Goal: Book appointment/travel/reservation

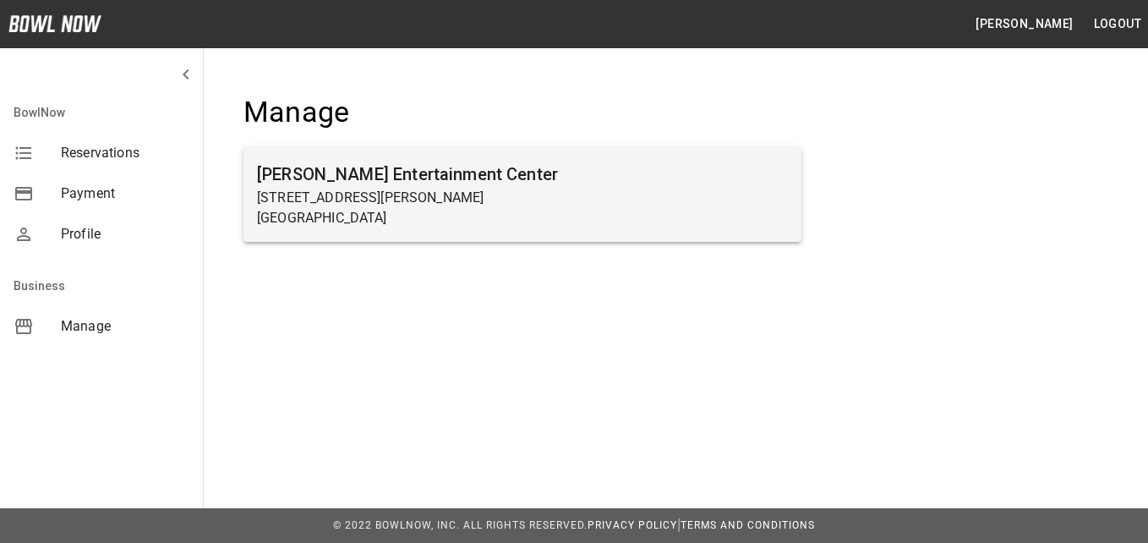
click at [335, 184] on h6 "[PERSON_NAME] Entertainment Center" at bounding box center [522, 174] width 531 height 27
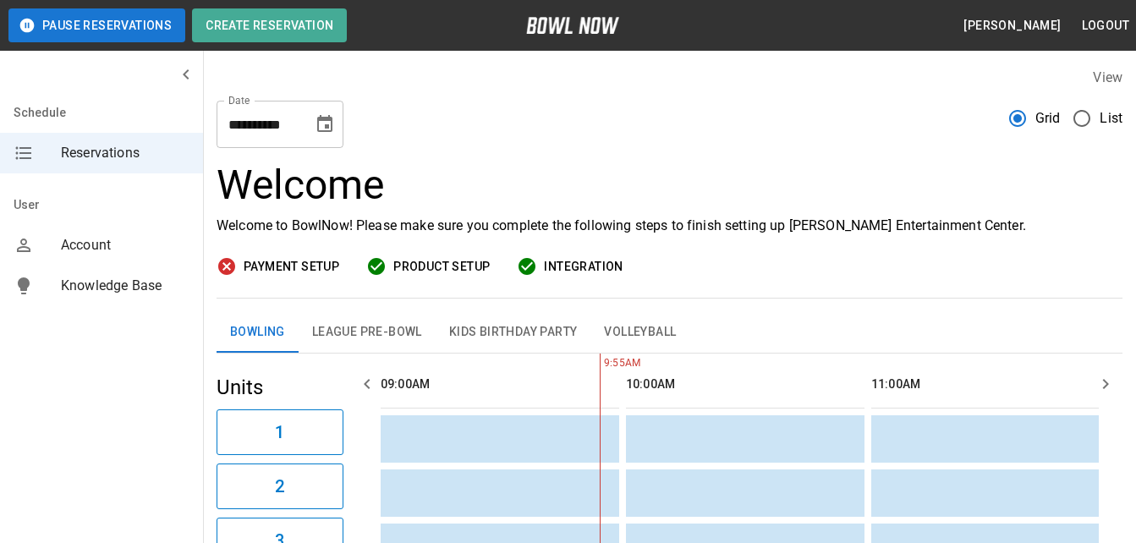
click at [322, 122] on icon "Choose date, selected date is Oct 2, 2025" at bounding box center [325, 124] width 20 height 20
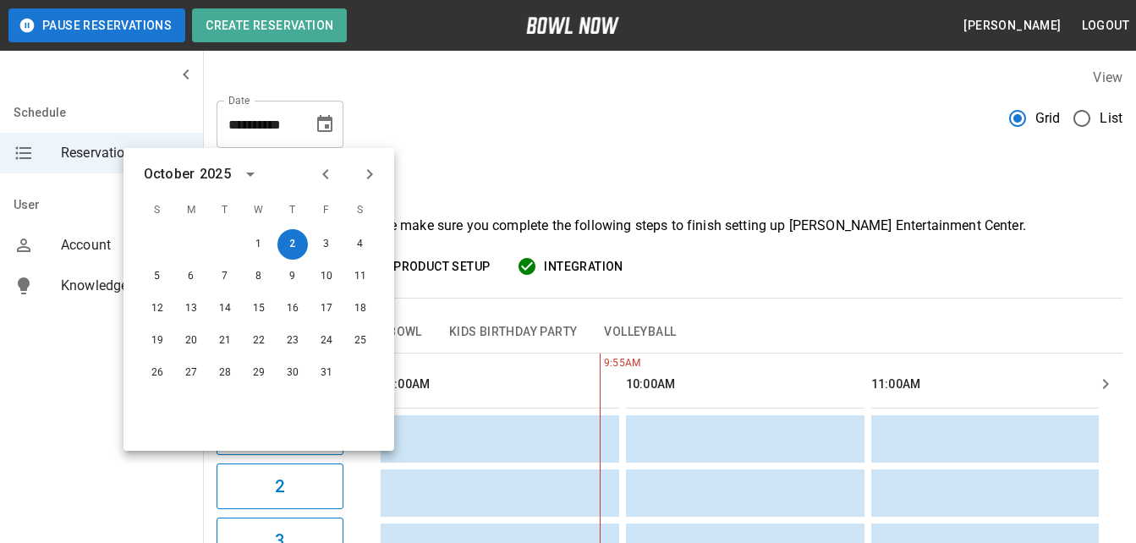
click at [510, 322] on button "Kids Birthday Party" at bounding box center [514, 332] width 156 height 41
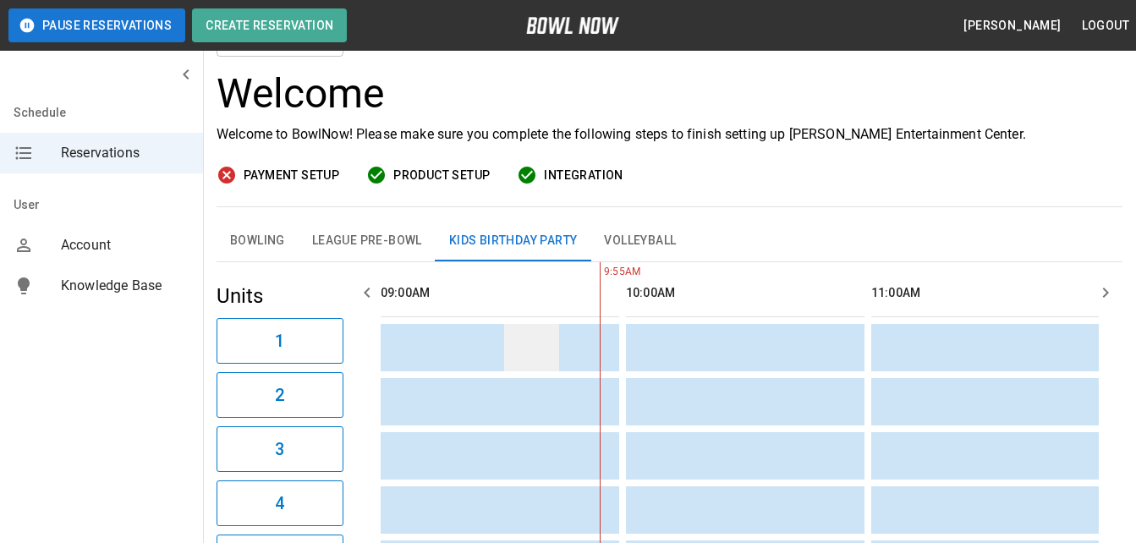
scroll to position [7, 0]
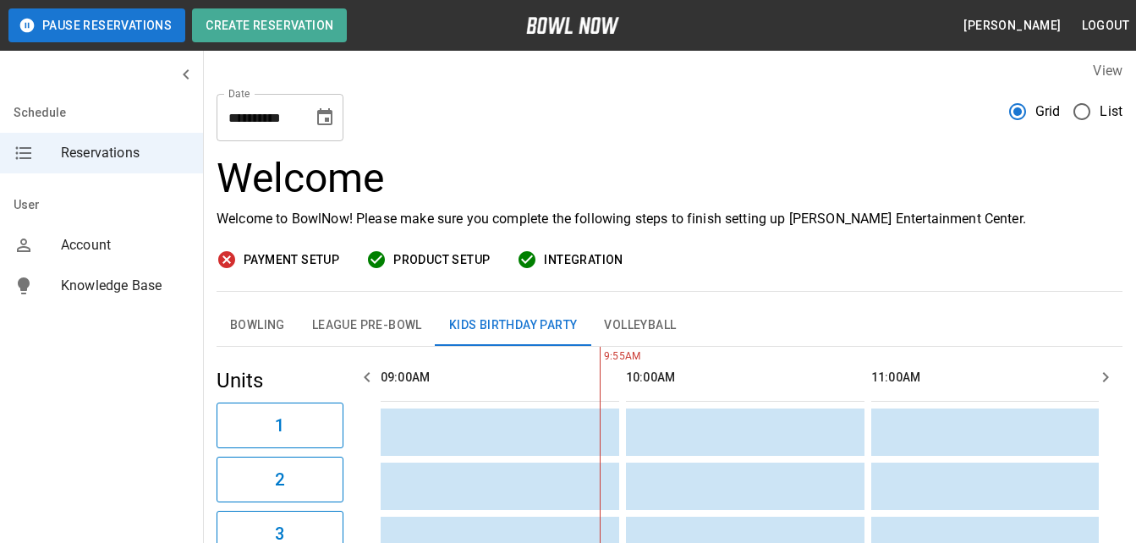
click at [330, 116] on icon "Choose date, selected date is Oct 2, 2025" at bounding box center [325, 117] width 20 height 20
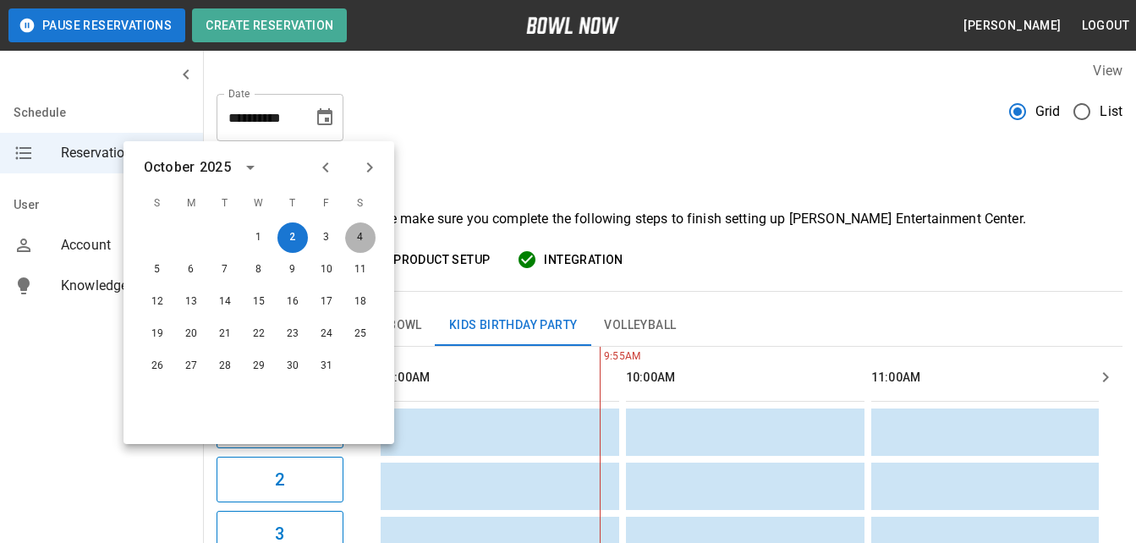
click at [359, 248] on button "4" at bounding box center [360, 237] width 30 height 30
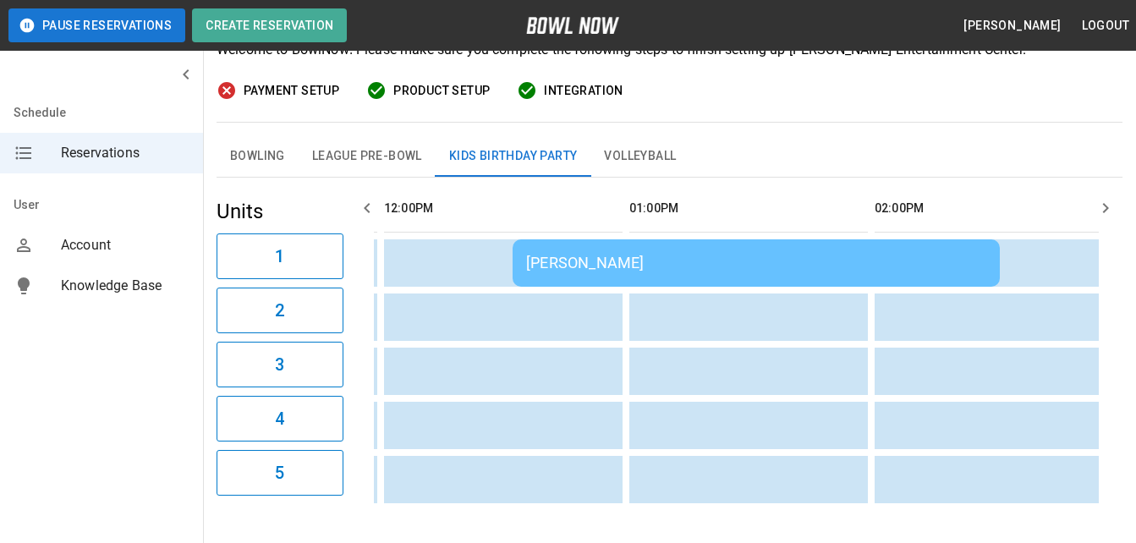
scroll to position [0, 1714]
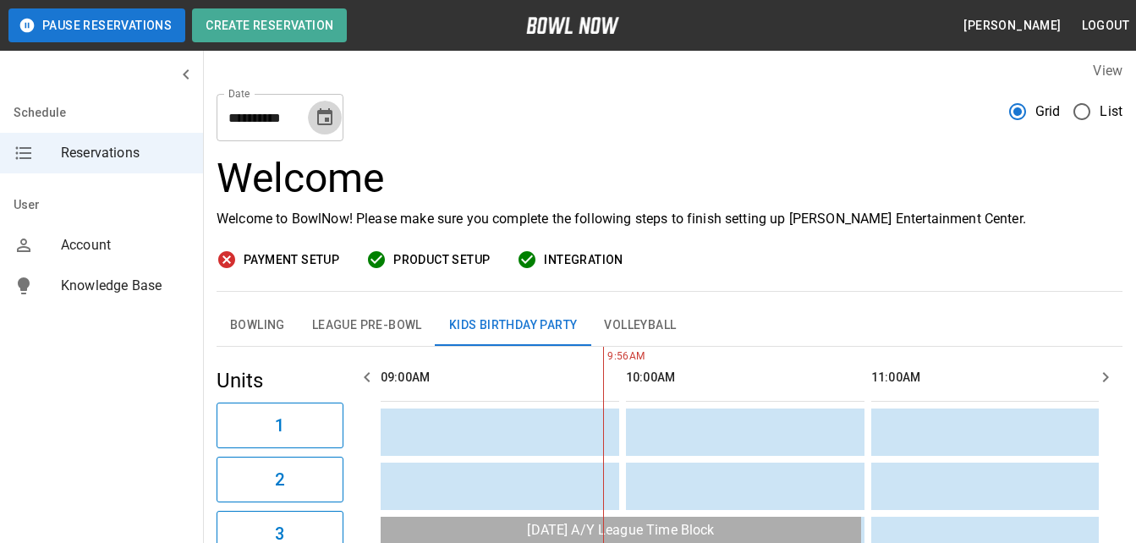
click at [327, 108] on icon "Choose date, selected date is Oct 4, 2025" at bounding box center [325, 117] width 20 height 20
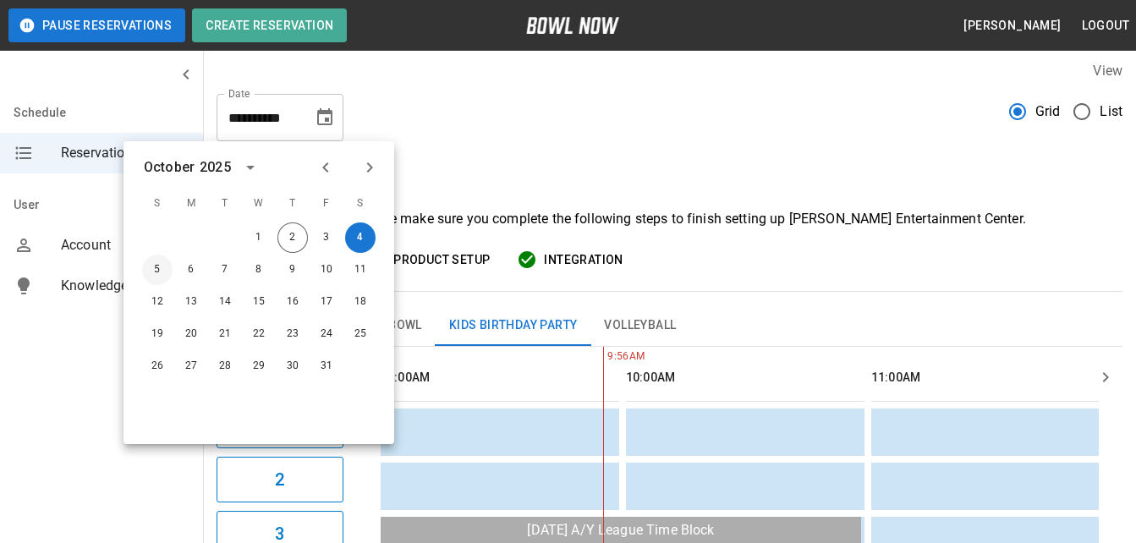
click at [147, 276] on button "5" at bounding box center [157, 270] width 30 height 30
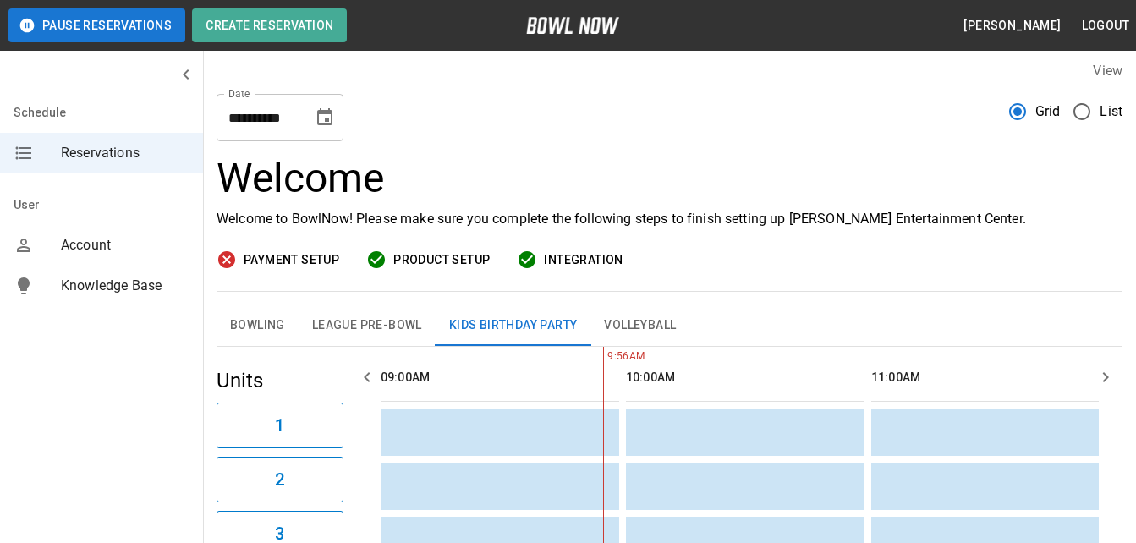
click at [325, 116] on icon "Choose date, selected date is Oct 5, 2025" at bounding box center [325, 117] width 20 height 20
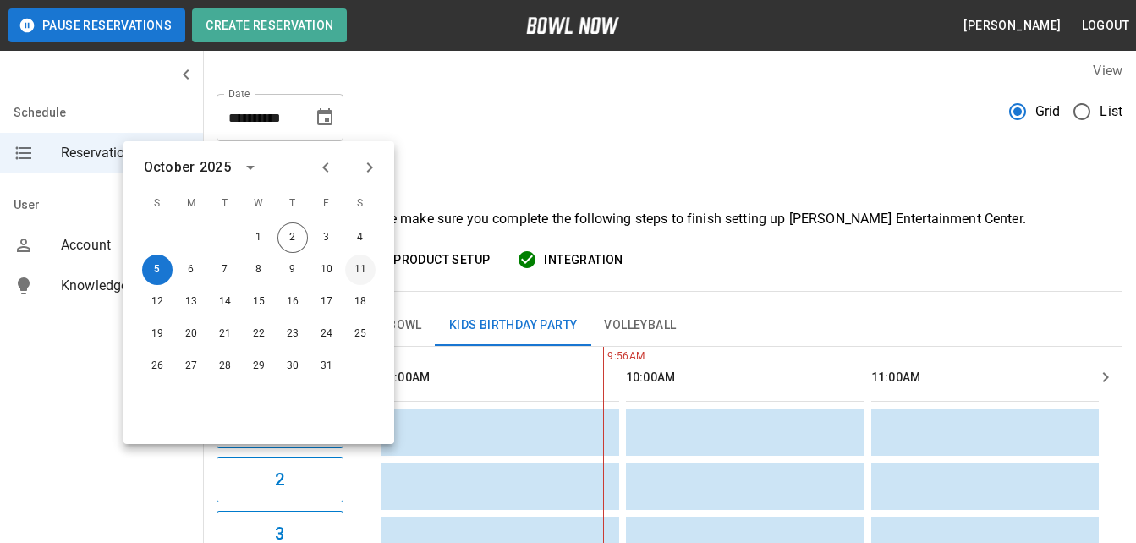
click at [356, 266] on button "11" at bounding box center [360, 270] width 30 height 30
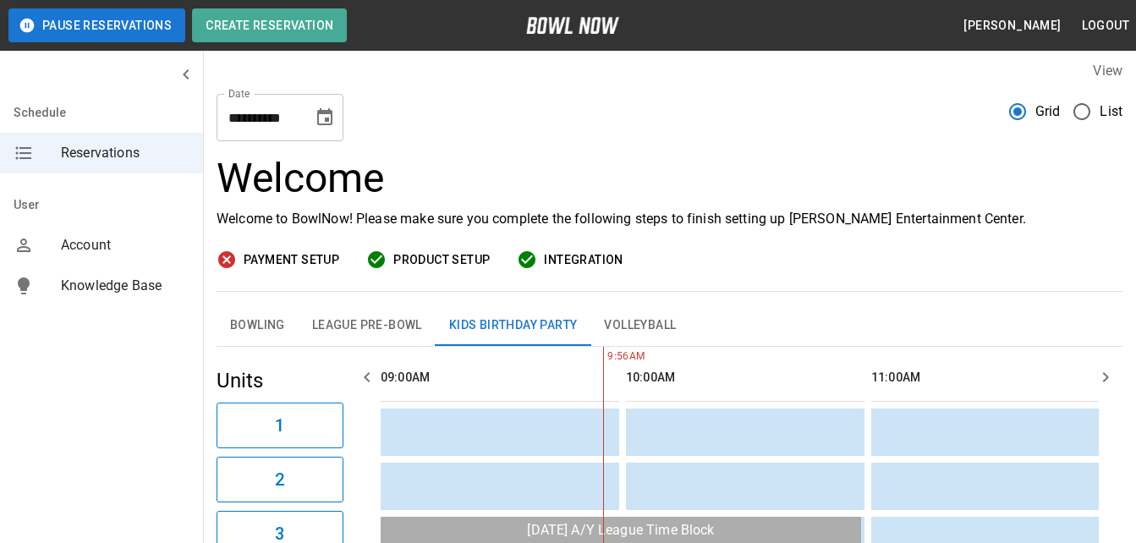
click at [328, 111] on icon "Choose date, selected date is Oct 11, 2025" at bounding box center [324, 116] width 15 height 17
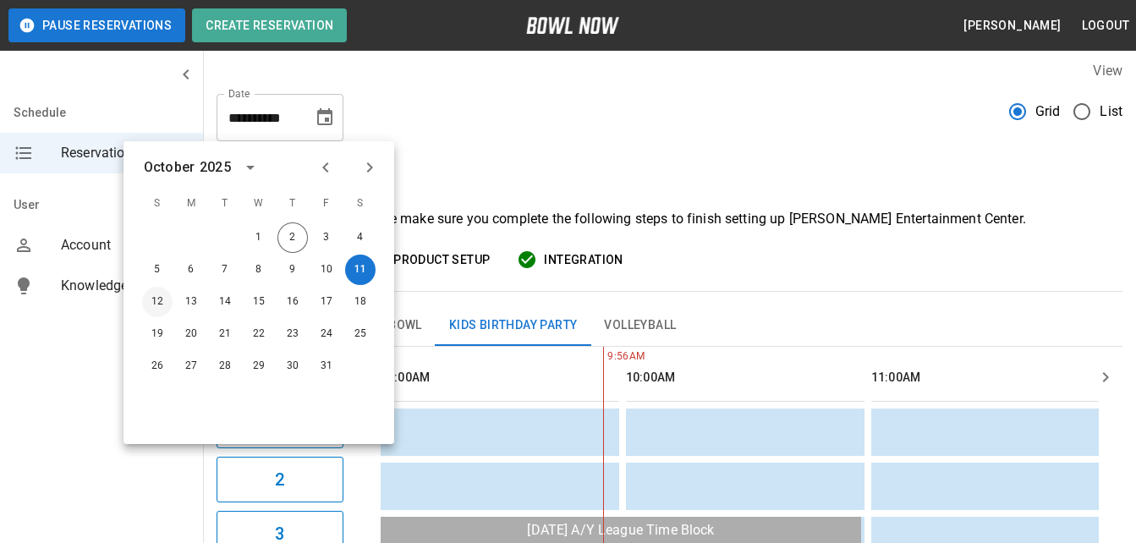
click at [149, 299] on button "12" at bounding box center [157, 302] width 30 height 30
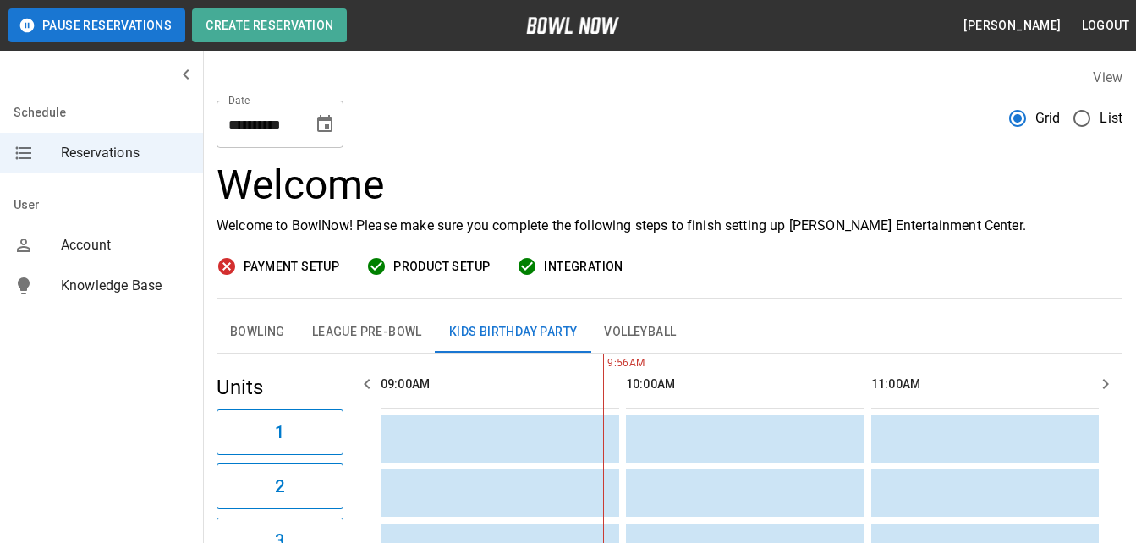
click at [319, 117] on icon "Choose date, selected date is Oct 12, 2025" at bounding box center [324, 123] width 15 height 17
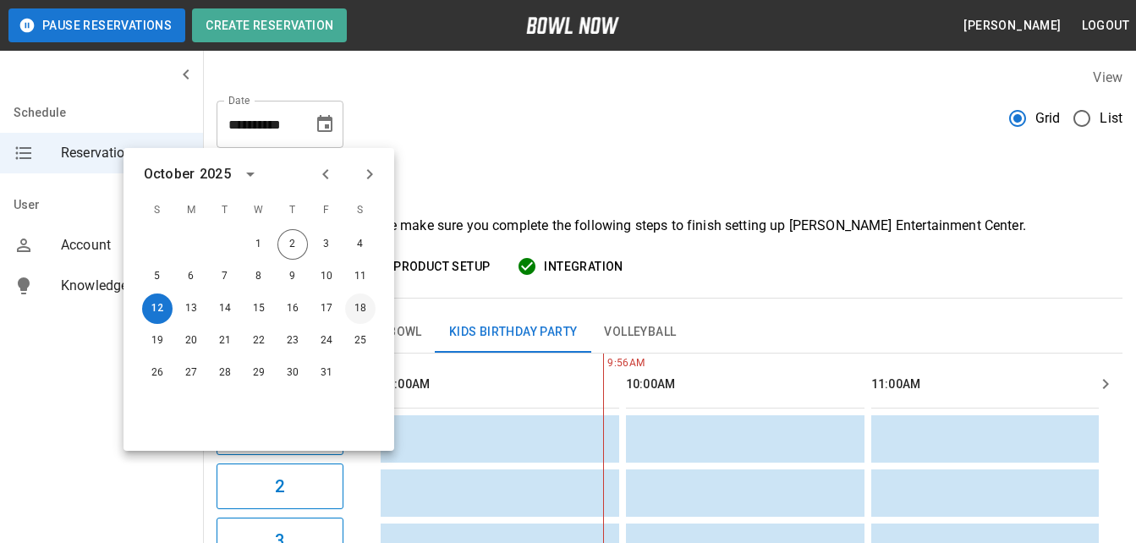
click at [356, 308] on button "18" at bounding box center [360, 308] width 30 height 30
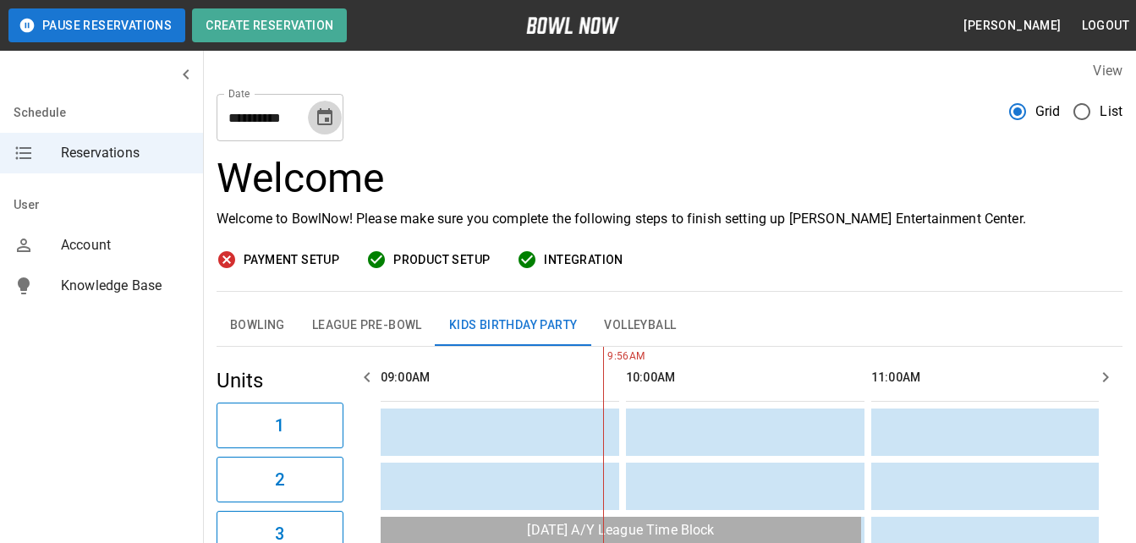
click at [319, 113] on icon "Choose date, selected date is Oct 18, 2025" at bounding box center [324, 116] width 15 height 17
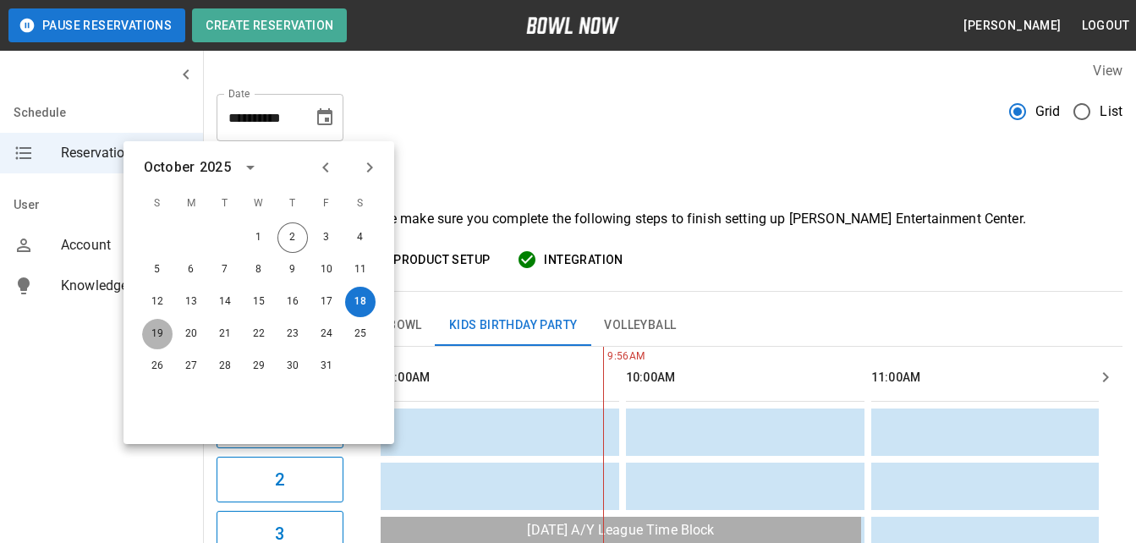
click at [158, 323] on button "19" at bounding box center [157, 334] width 30 height 30
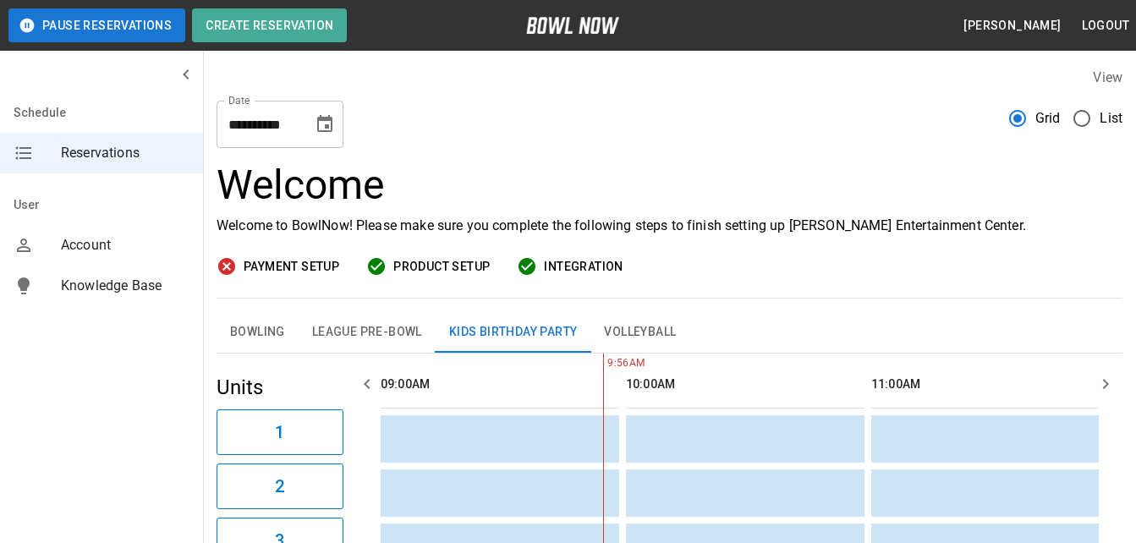
click at [326, 116] on icon "Choose date, selected date is Oct 19, 2025" at bounding box center [325, 124] width 20 height 20
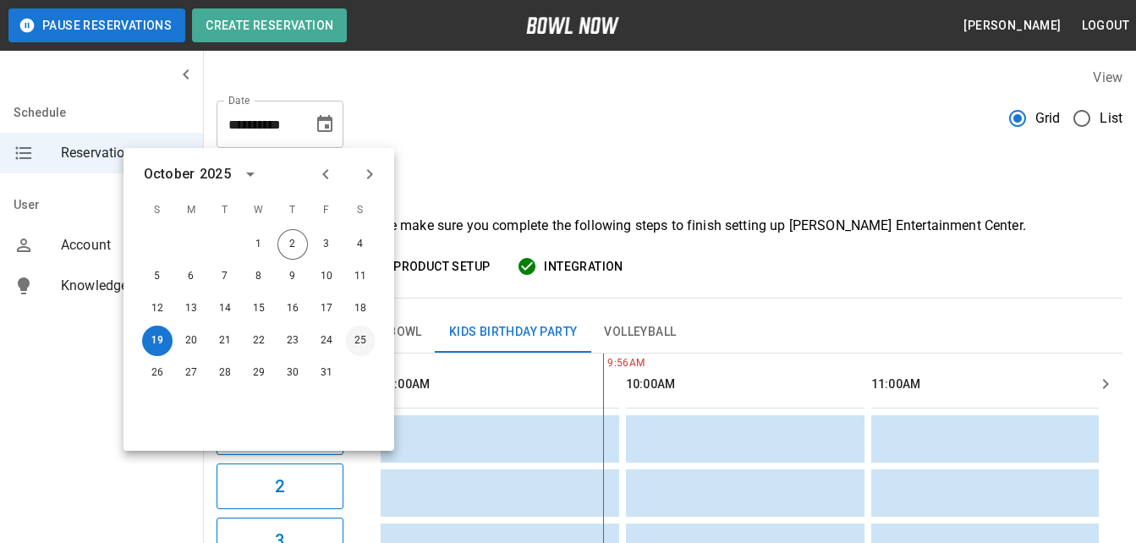
click at [361, 342] on button "25" at bounding box center [360, 341] width 30 height 30
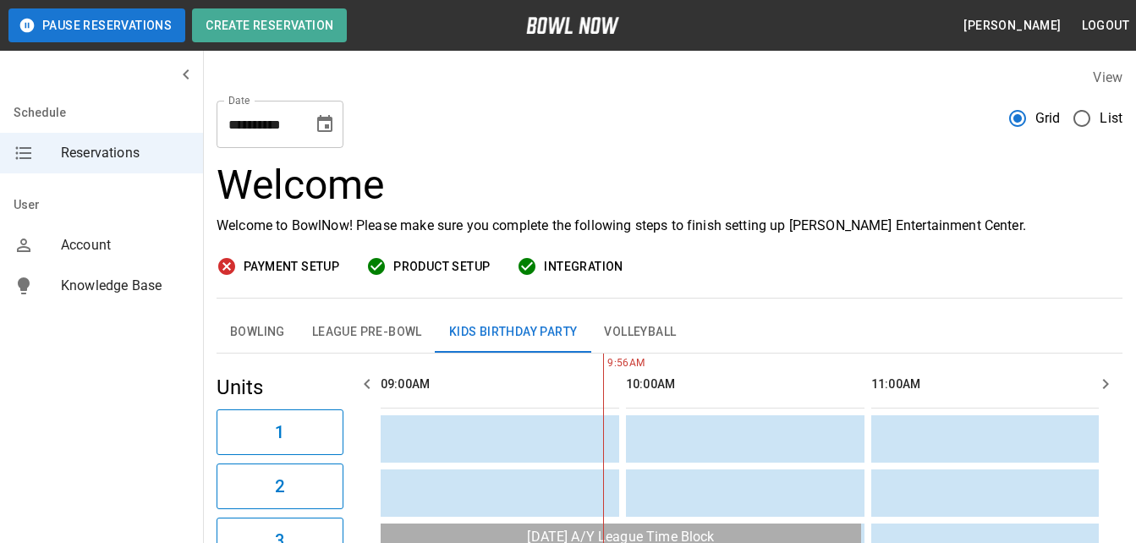
click at [322, 129] on icon "Choose date, selected date is Oct 25, 2025" at bounding box center [325, 124] width 20 height 20
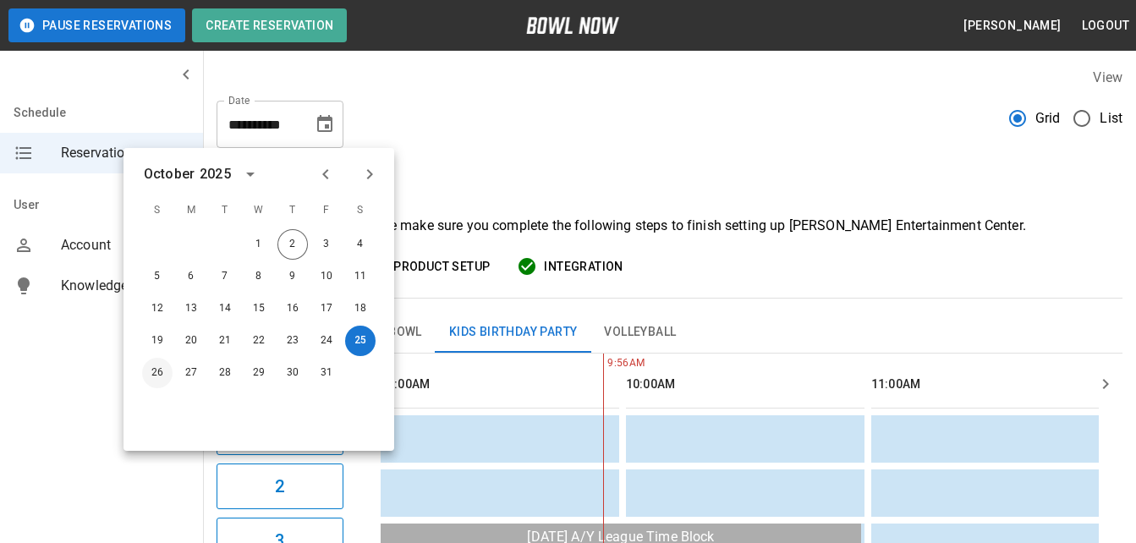
click at [159, 373] on button "26" at bounding box center [157, 373] width 30 height 30
type input "**********"
